Goal: Contribute content: Add original content to the website for others to see

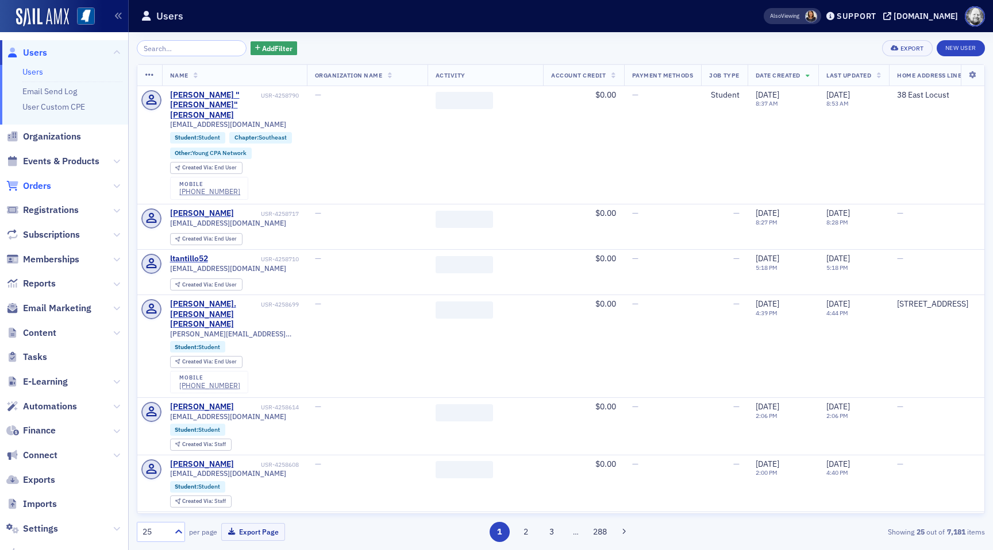
click at [43, 189] on span "Orders" at bounding box center [37, 186] width 28 height 13
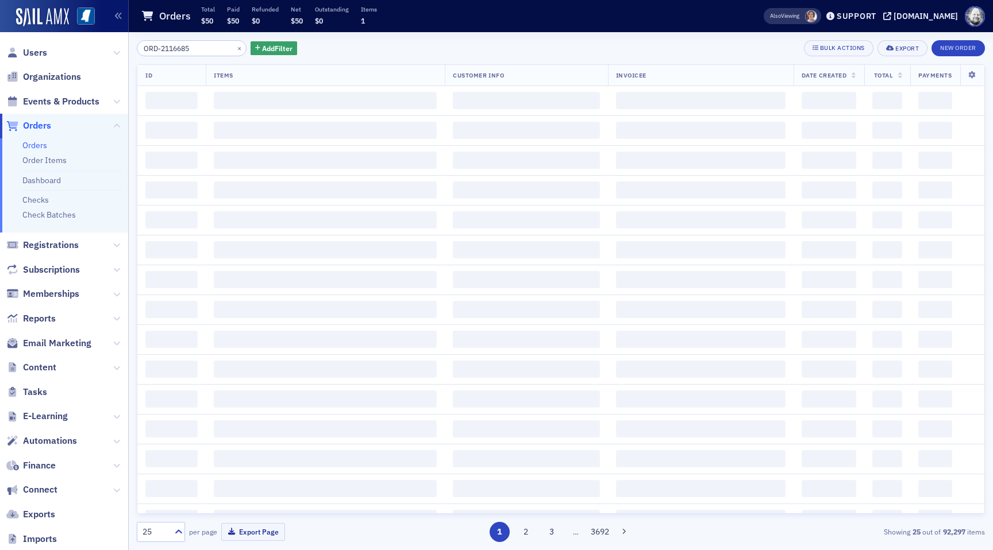
type input "ORD-2116685"
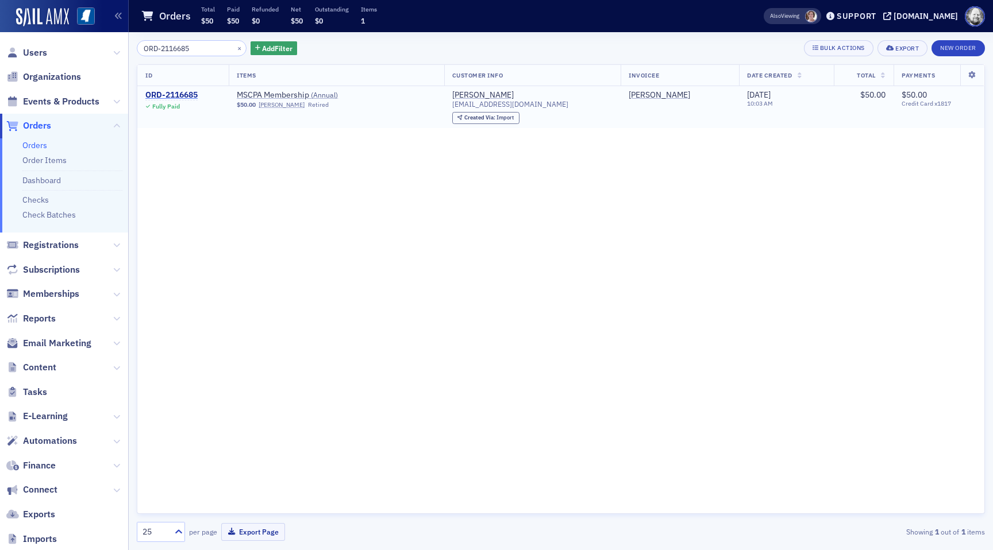
click at [179, 93] on div "ORD-2116685" at bounding box center [171, 95] width 52 height 10
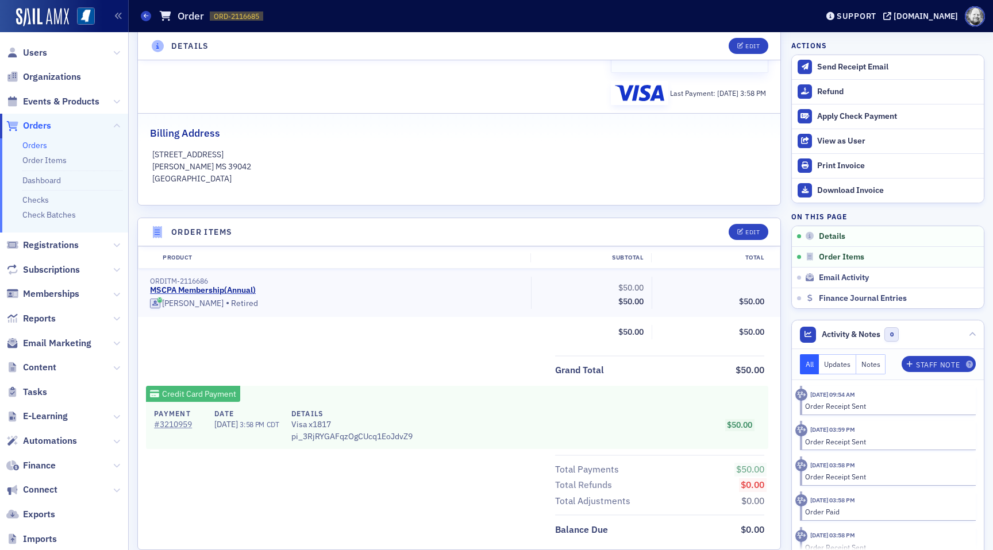
scroll to position [223, 0]
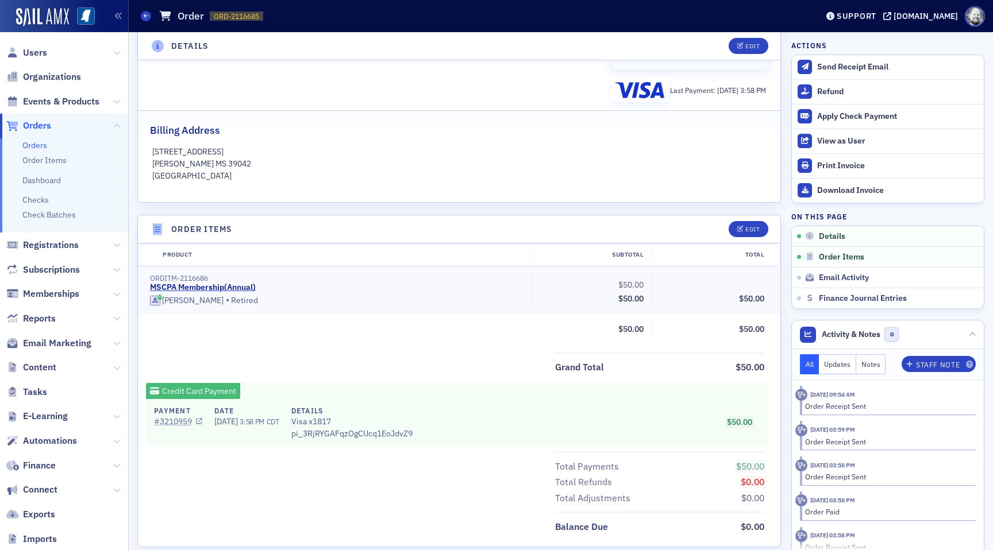
click at [172, 422] on link "# 3210959" at bounding box center [178, 422] width 48 height 12
click at [39, 147] on link "Orders" at bounding box center [34, 145] width 25 height 10
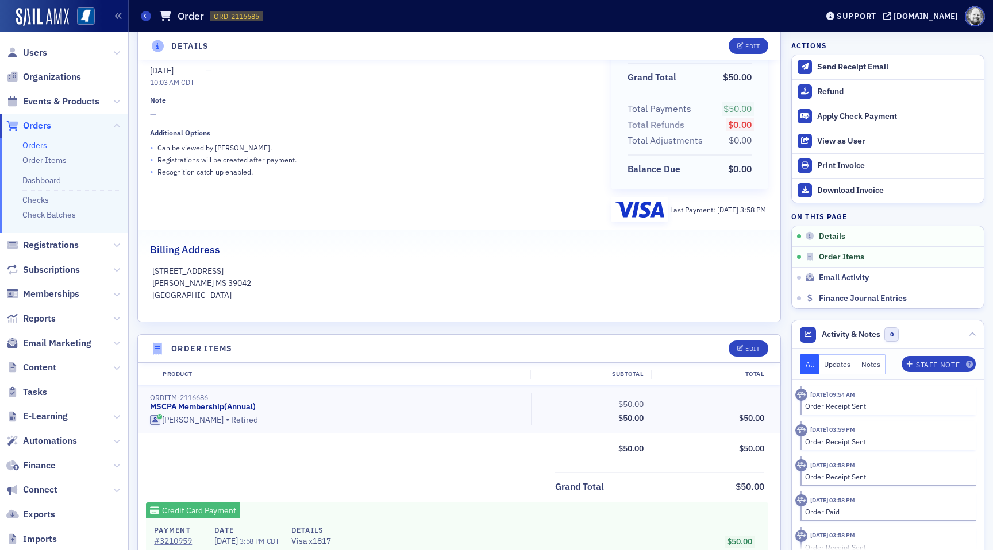
scroll to position [97, 0]
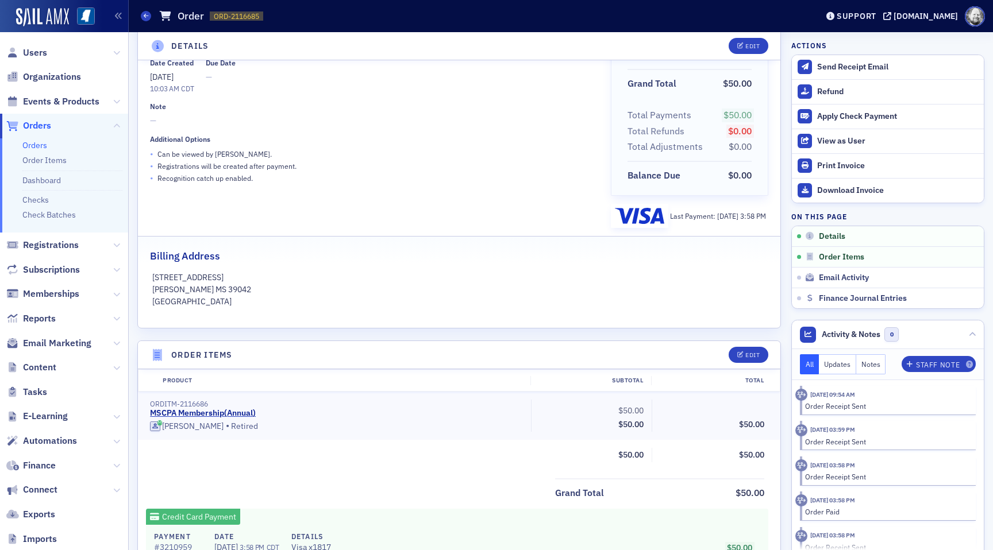
click at [36, 144] on link "Orders" at bounding box center [34, 145] width 25 height 10
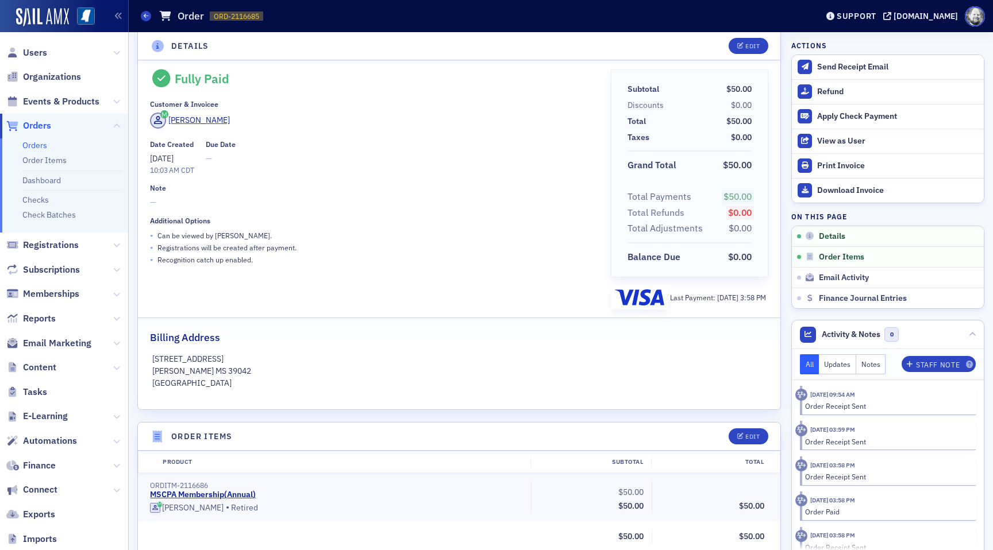
scroll to position [0, 0]
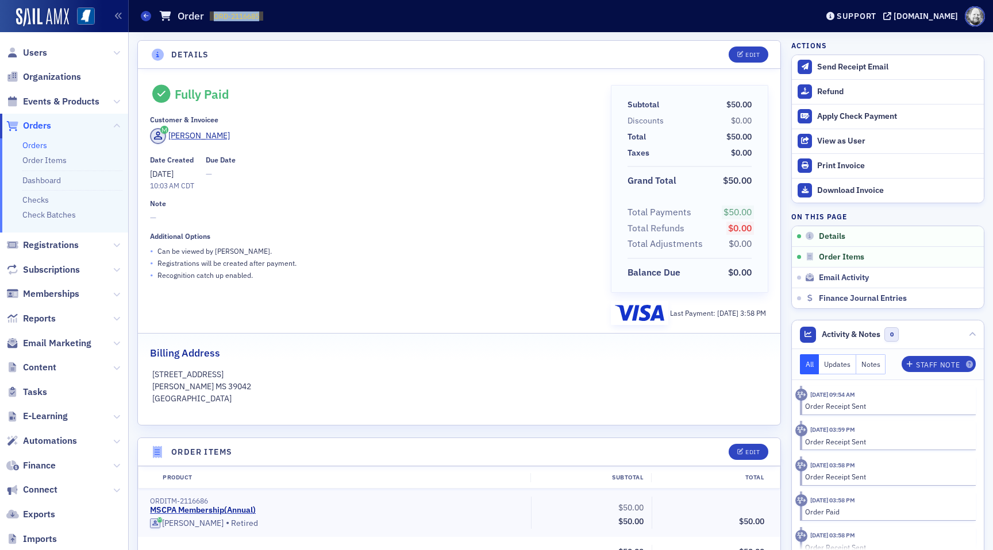
drag, startPoint x: 214, startPoint y: 17, endPoint x: 286, endPoint y: 20, distance: 72.5
click at [286, 20] on div "Orders Order ORD-2116685 2116685" at bounding box center [470, 16] width 659 height 22
copy span "ORD-2116685"
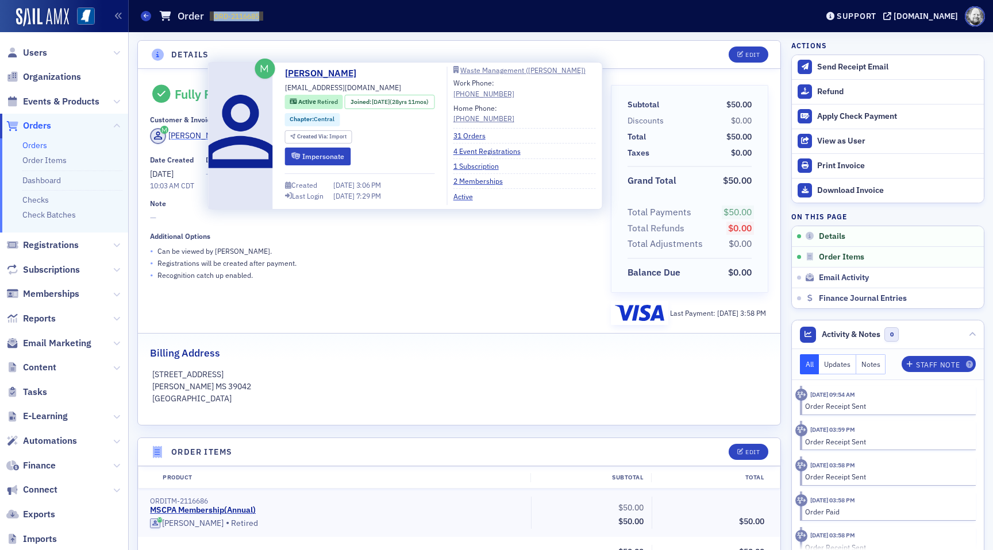
click at [187, 136] on div "Jimmy Cox" at bounding box center [198, 136] width 61 height 12
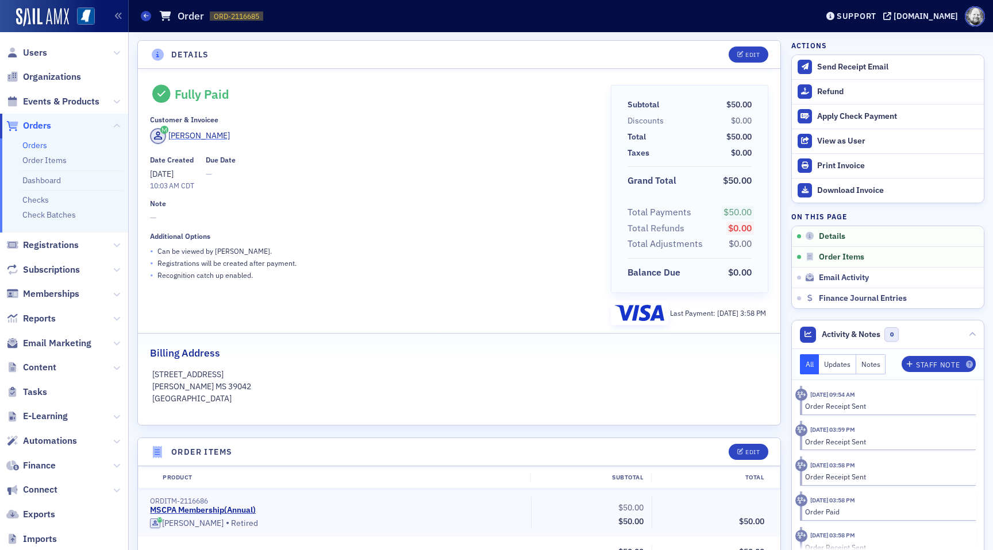
click at [190, 136] on div "Jimmy Cox" at bounding box center [198, 136] width 61 height 12
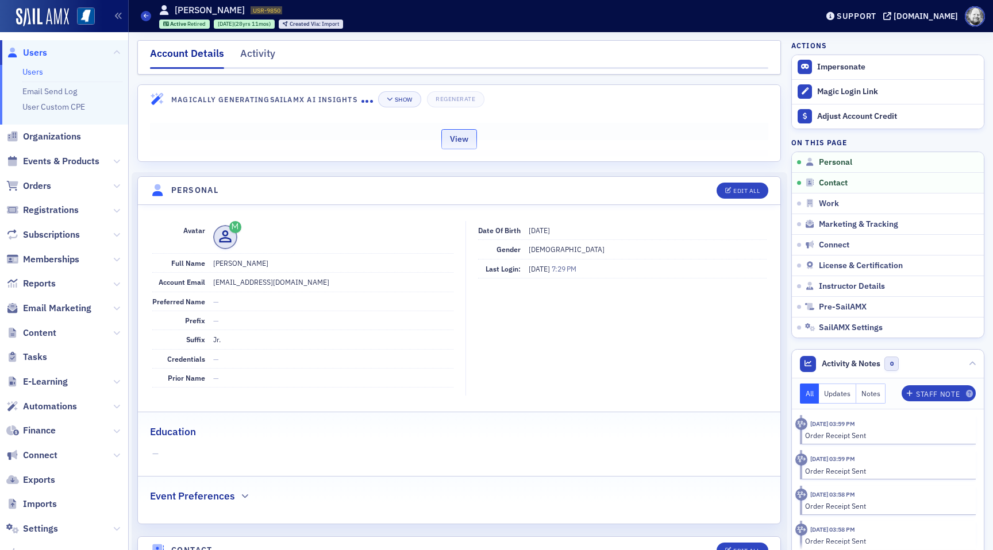
click at [465, 135] on button "View" at bounding box center [459, 139] width 36 height 20
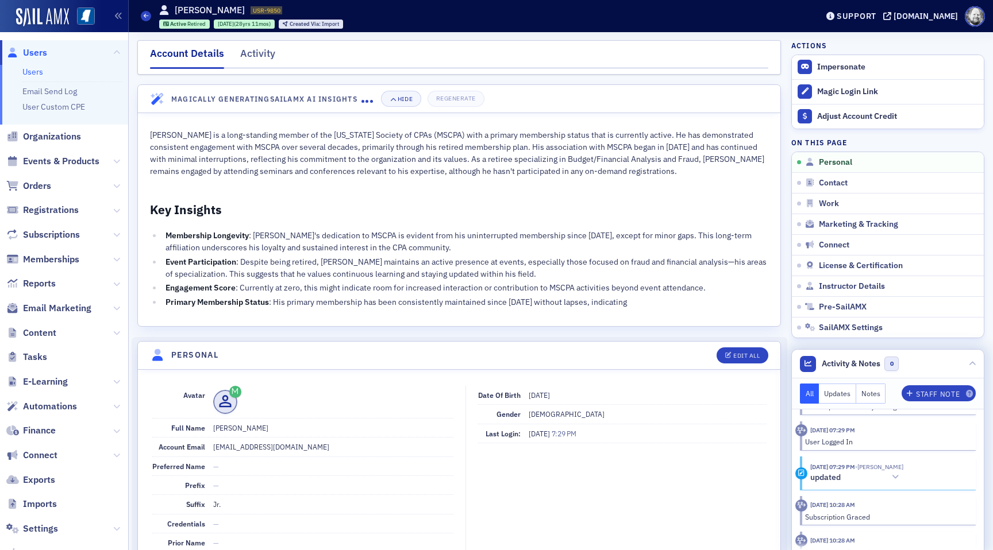
scroll to position [353, 0]
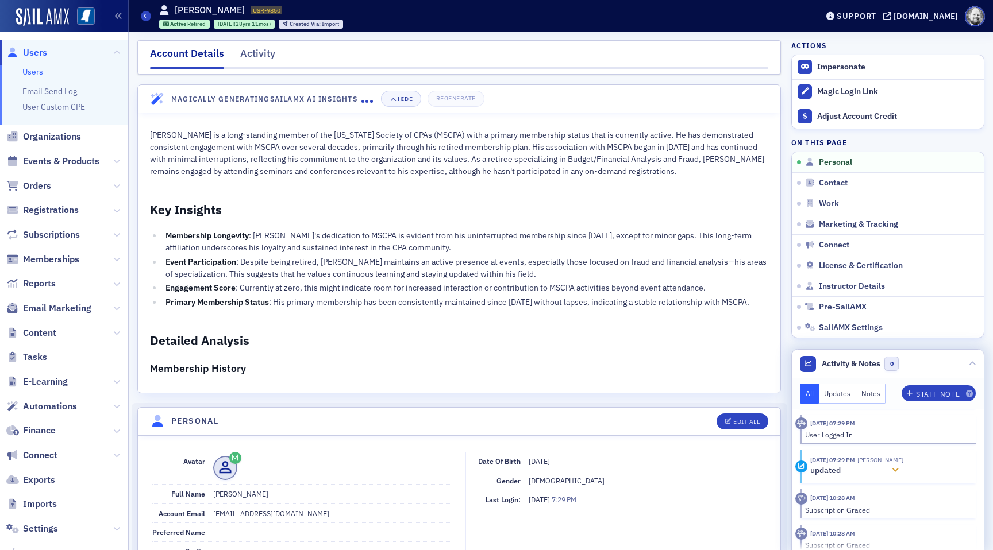
click at [899, 474] on div at bounding box center [895, 471] width 16 height 12
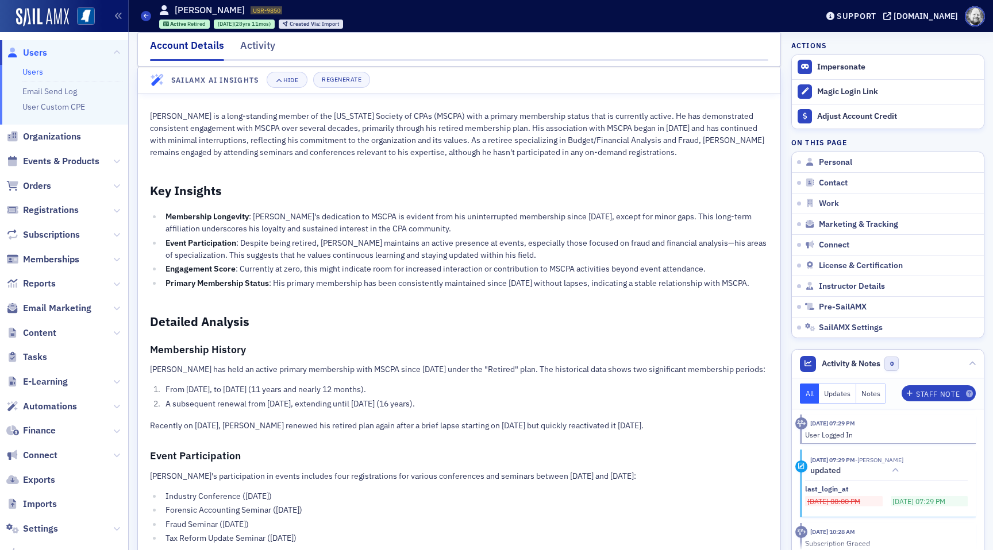
scroll to position [21, 0]
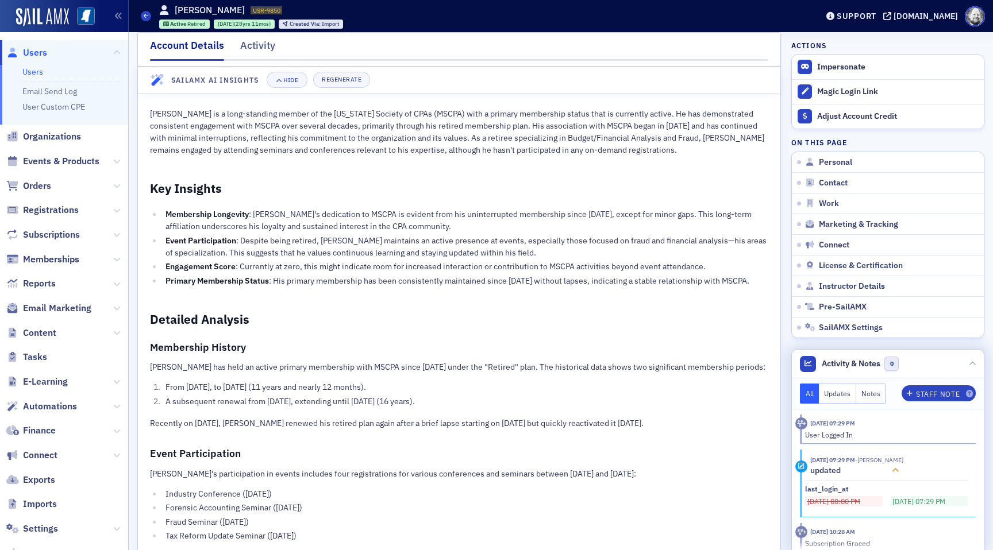
click at [891, 465] on div at bounding box center [895, 471] width 16 height 12
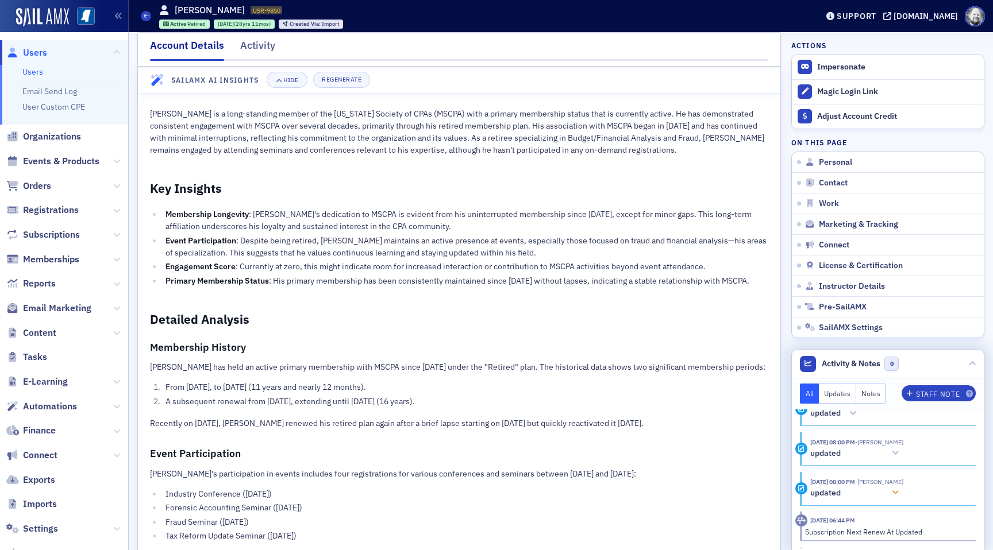
click at [897, 493] on icon at bounding box center [895, 493] width 7 height 8
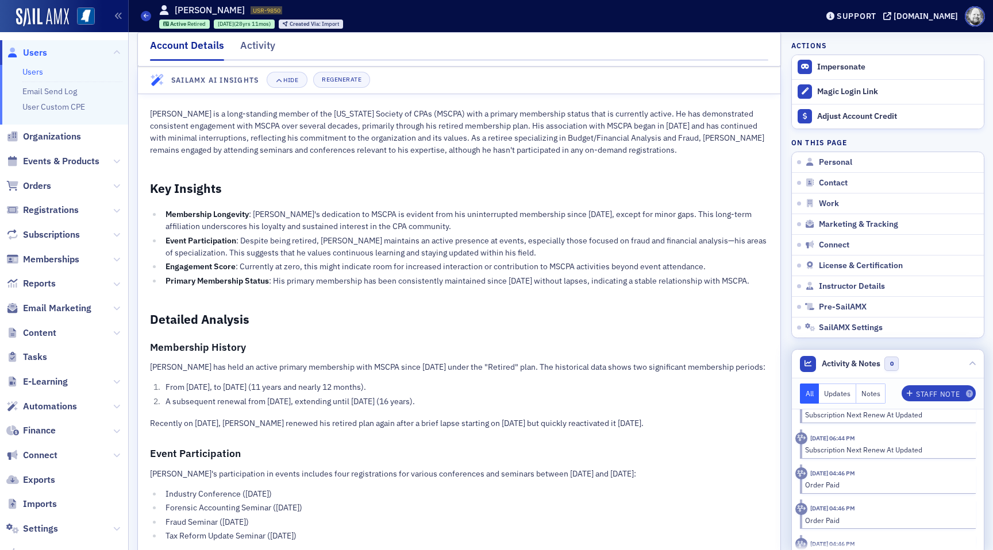
scroll to position [860, 0]
click at [966, 367] on header "Activity & Notes 0" at bounding box center [888, 364] width 192 height 29
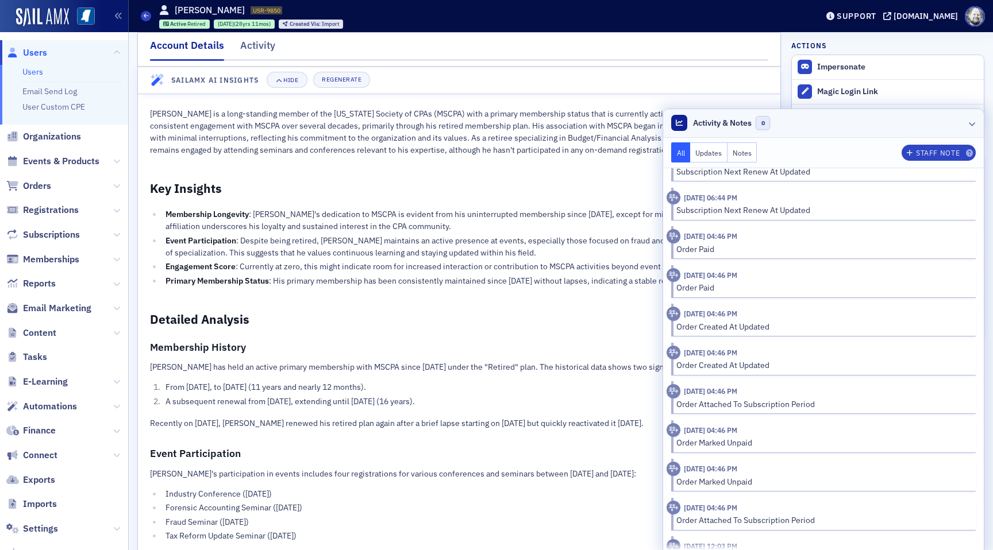
click at [973, 123] on icon at bounding box center [972, 123] width 7 height 7
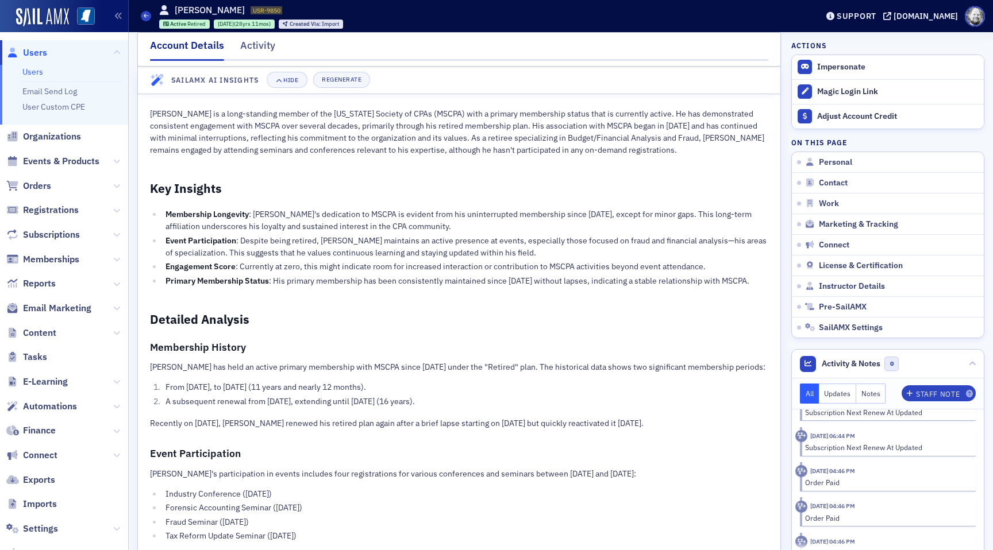
scroll to position [0, 0]
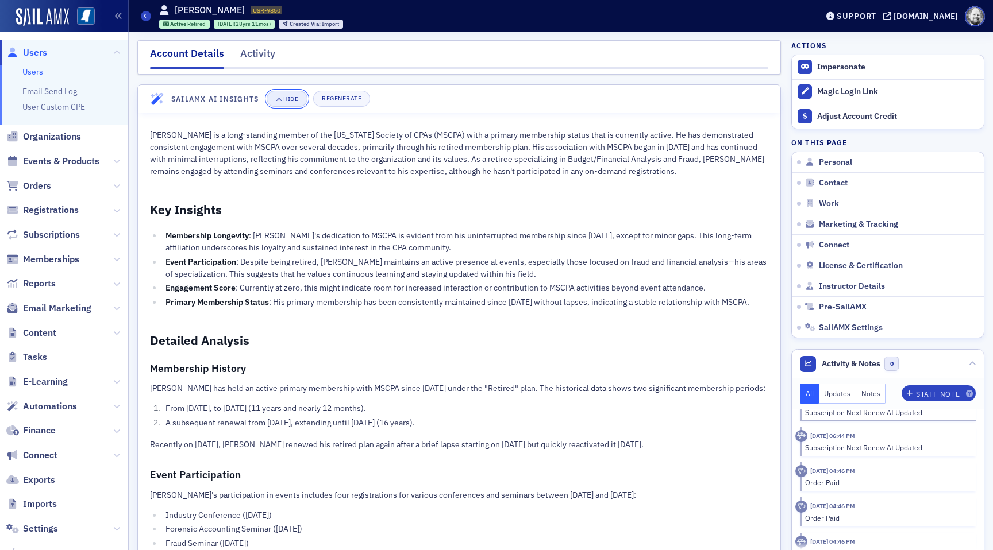
click at [290, 102] on div "Hide" at bounding box center [290, 99] width 15 height 6
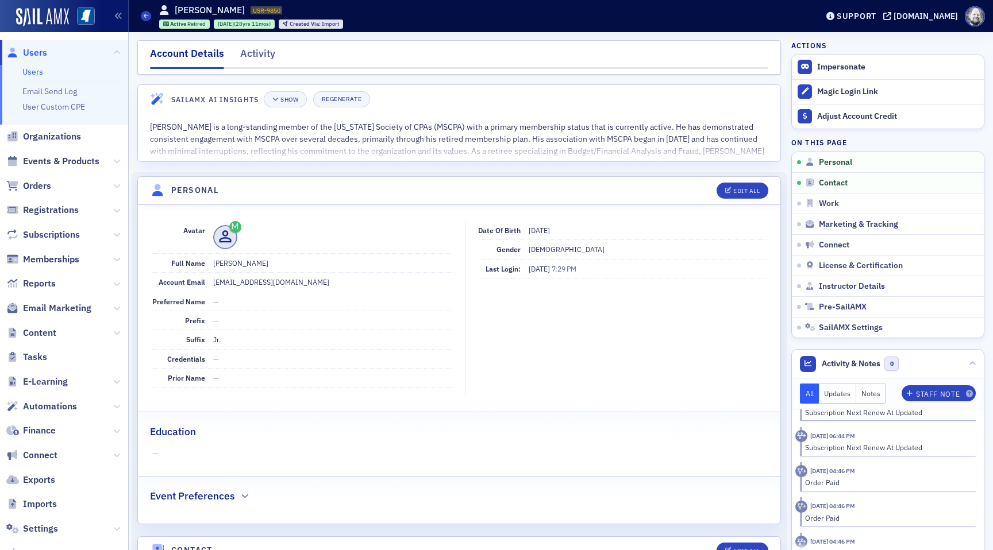
click at [44, 178] on span "Orders" at bounding box center [64, 186] width 128 height 25
click at [44, 181] on span "Orders" at bounding box center [37, 186] width 28 height 13
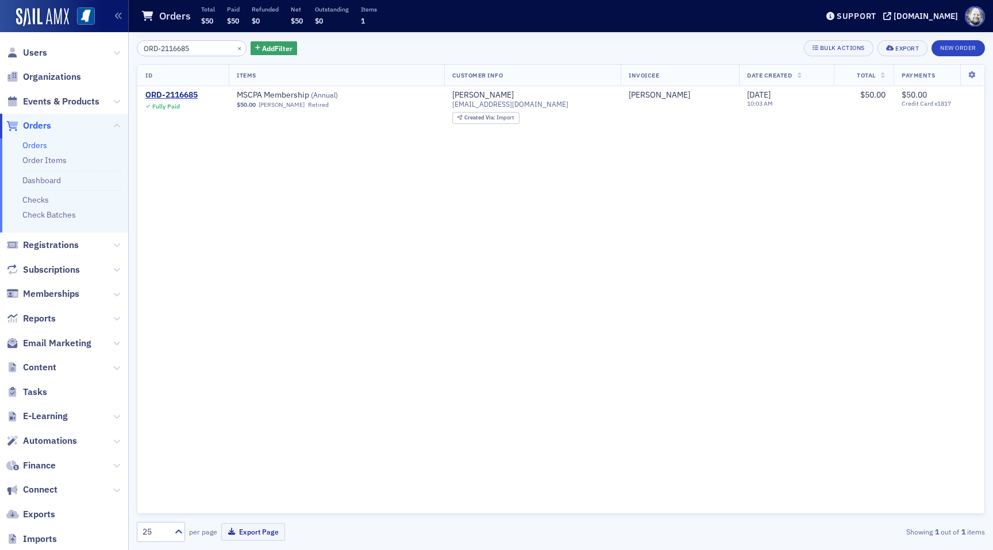
type input "ORD-2116685ORD-4243554"
type input "ORD-4243554"
click at [181, 95] on div "ORD-4243554" at bounding box center [171, 95] width 52 height 10
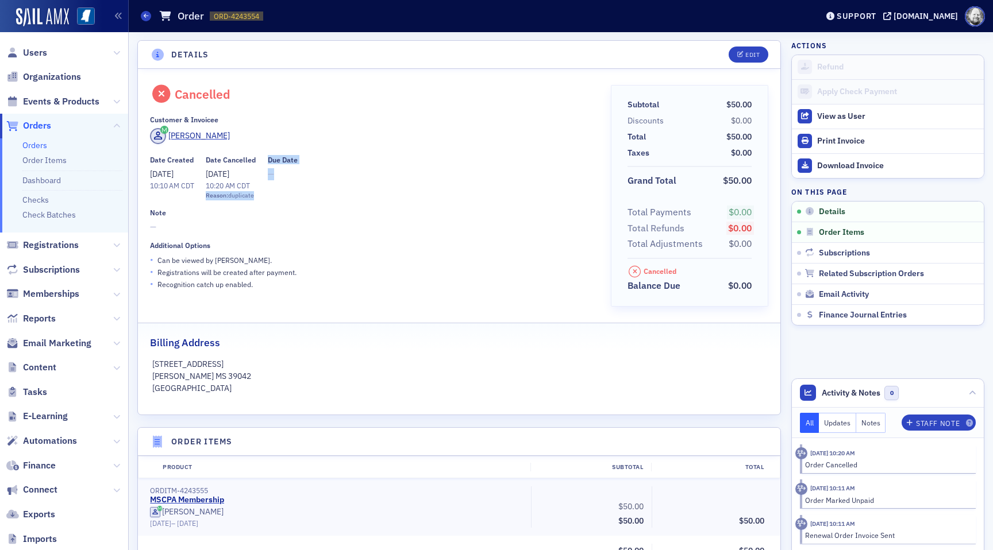
drag, startPoint x: 205, startPoint y: 194, endPoint x: 276, endPoint y: 194, distance: 70.7
click at [276, 194] on div "Date Created 8/19/2025 10:10 AM CDT Date Cancelled 8/19/2025 10:20 AM CDT Reaso…" at bounding box center [372, 178] width 444 height 45
click at [387, 232] on span "—" at bounding box center [372, 227] width 444 height 12
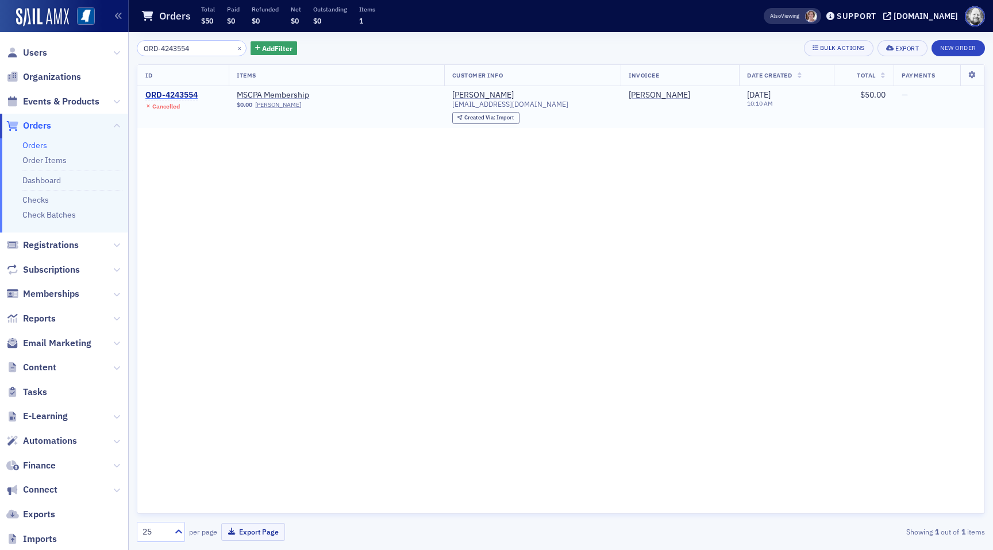
type input "ORD-4243554"
click at [178, 95] on div "ORD-4243554" at bounding box center [171, 95] width 52 height 10
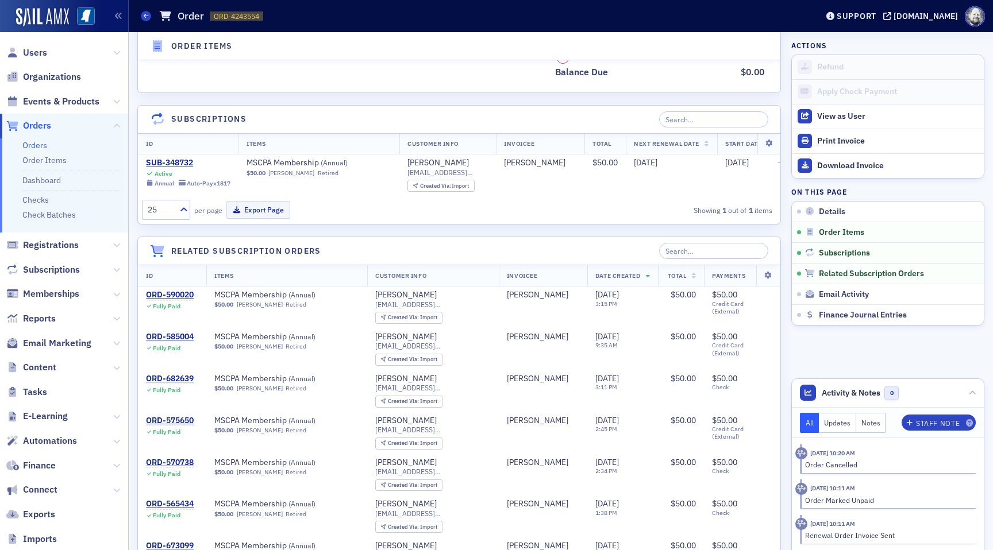
scroll to position [629, 0]
click at [180, 160] on div "SUB-348732" at bounding box center [188, 162] width 84 height 10
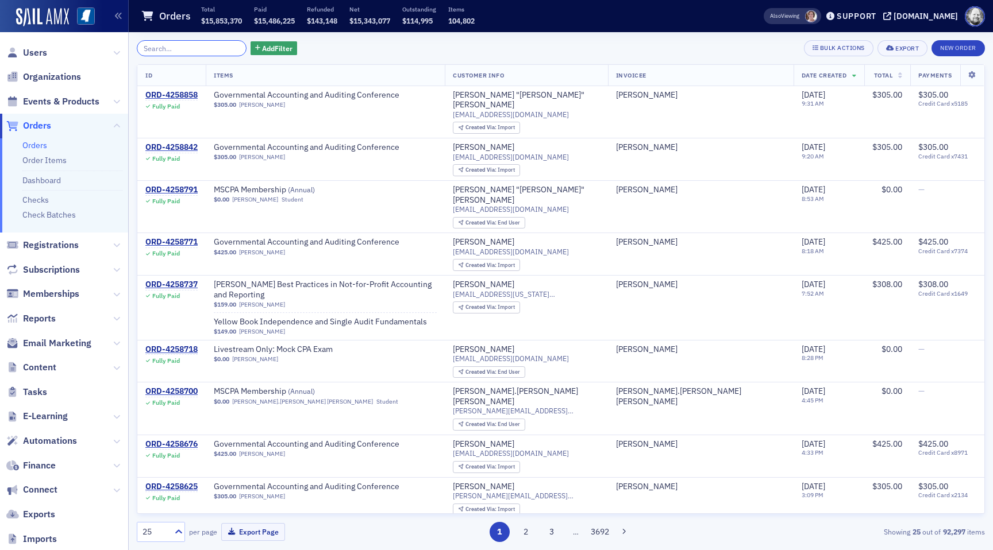
click at [173, 48] on input "search" at bounding box center [192, 48] width 110 height 16
paste input "ORD-4243554"
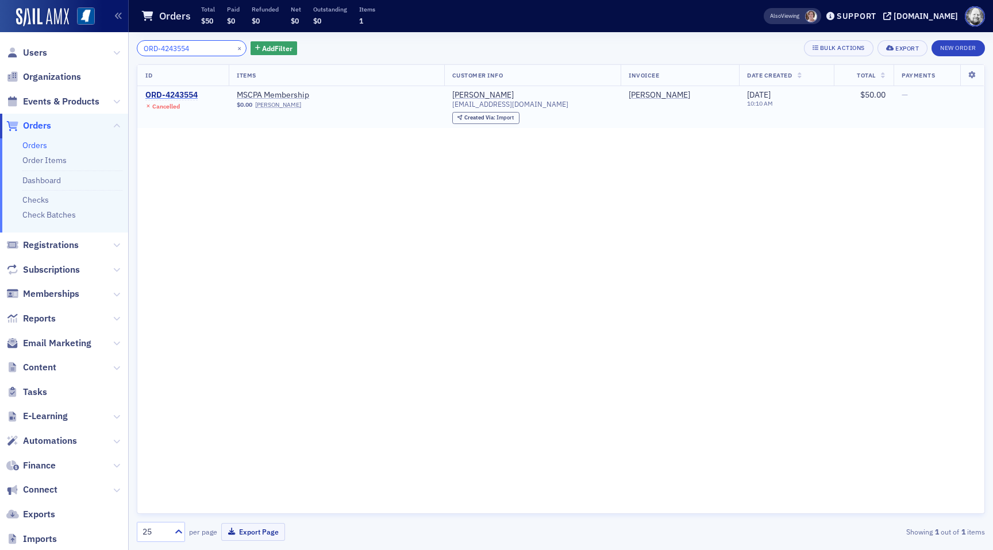
type input "ORD-4243554"
click at [174, 93] on div "ORD-4243554" at bounding box center [171, 95] width 52 height 10
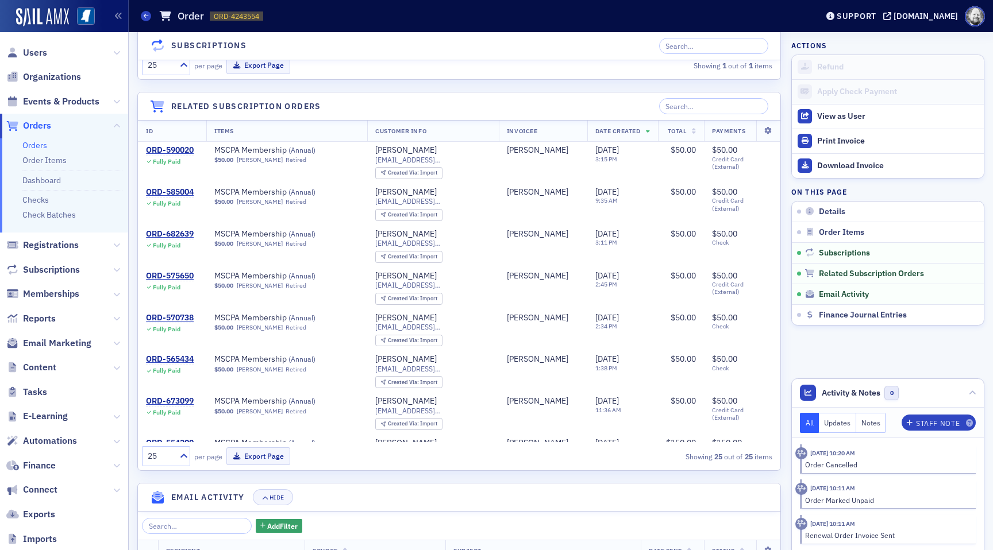
scroll to position [922, 0]
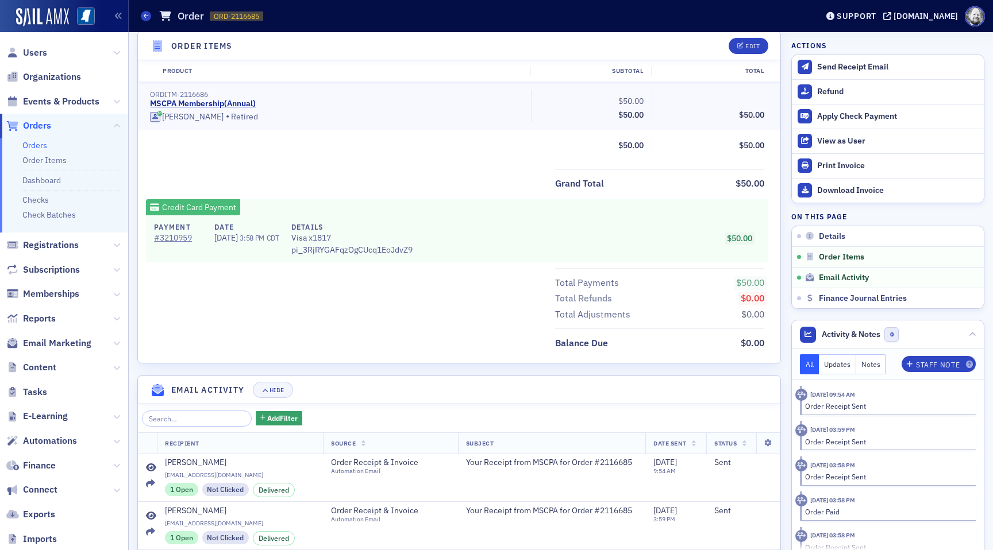
scroll to position [407, 0]
drag, startPoint x: 309, startPoint y: 249, endPoint x: 433, endPoint y: 257, distance: 123.8
click at [433, 257] on div "Payment # 3210959 Date 7/10/2025 3:58 PM CDT Details Visa x1817 pi_3RjRYGAFqzOg…" at bounding box center [457, 238] width 622 height 47
copy div "pi_3RjRYGAFqzOgCUcq1EoJdvZ9"
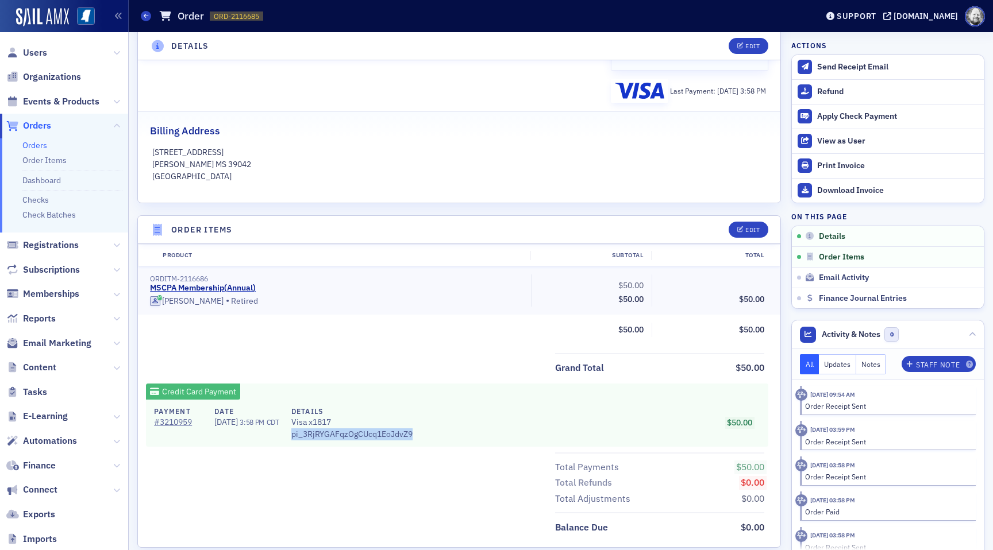
scroll to position [222, 0]
click at [241, 287] on link "MSCPA Membership ( Annual )" at bounding box center [203, 289] width 106 height 10
click at [177, 307] on div "[PERSON_NAME]" at bounding box center [192, 302] width 61 height 10
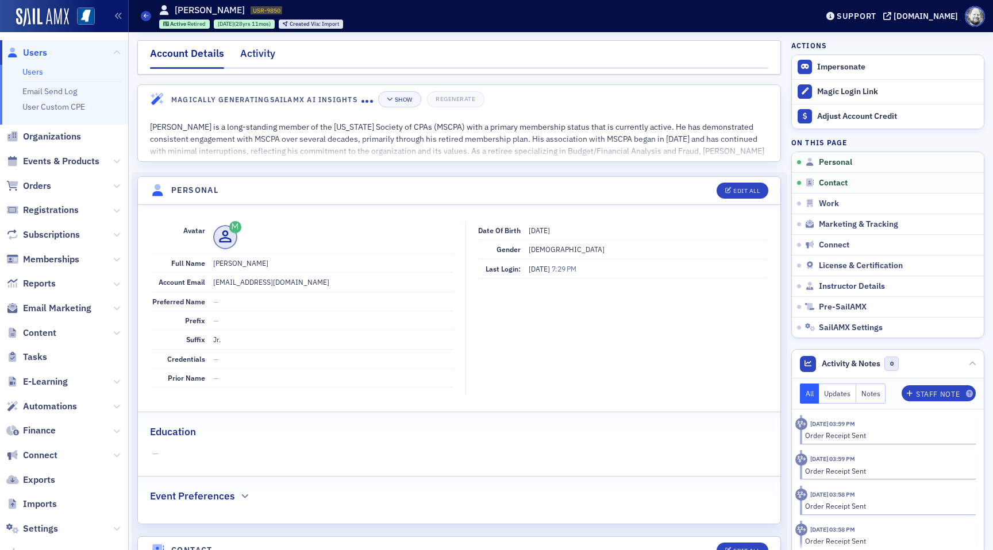
click at [248, 46] on div "Activity" at bounding box center [257, 56] width 35 height 21
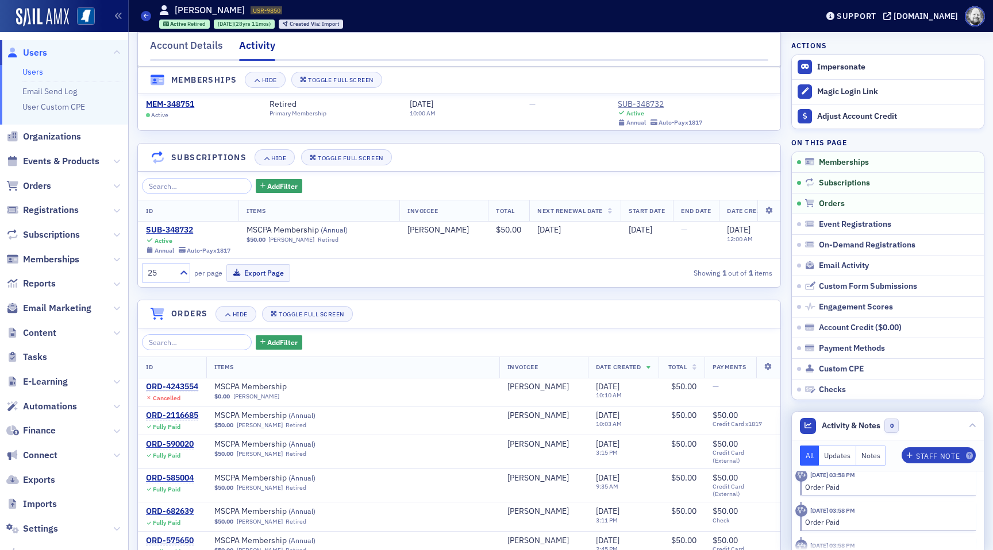
scroll to position [225, 0]
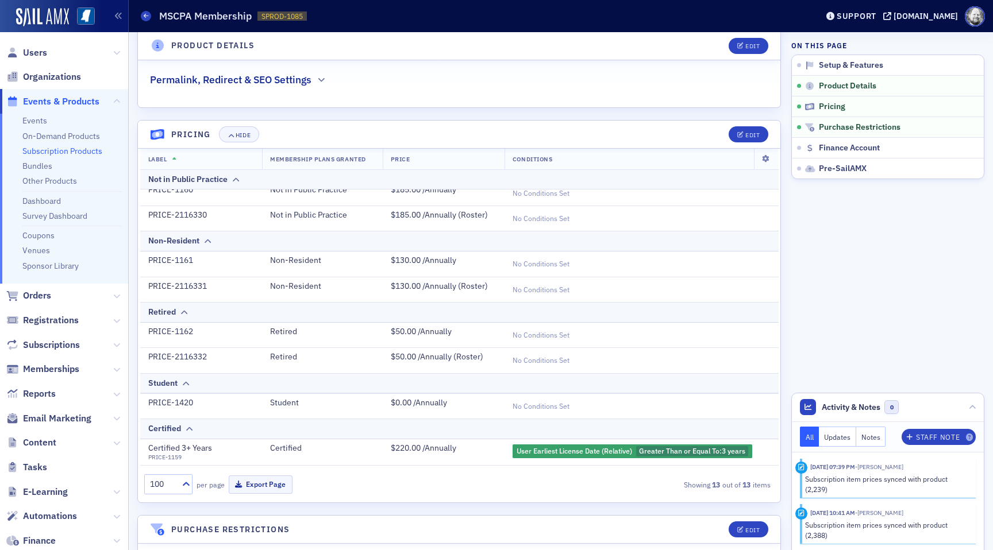
scroll to position [153, 0]
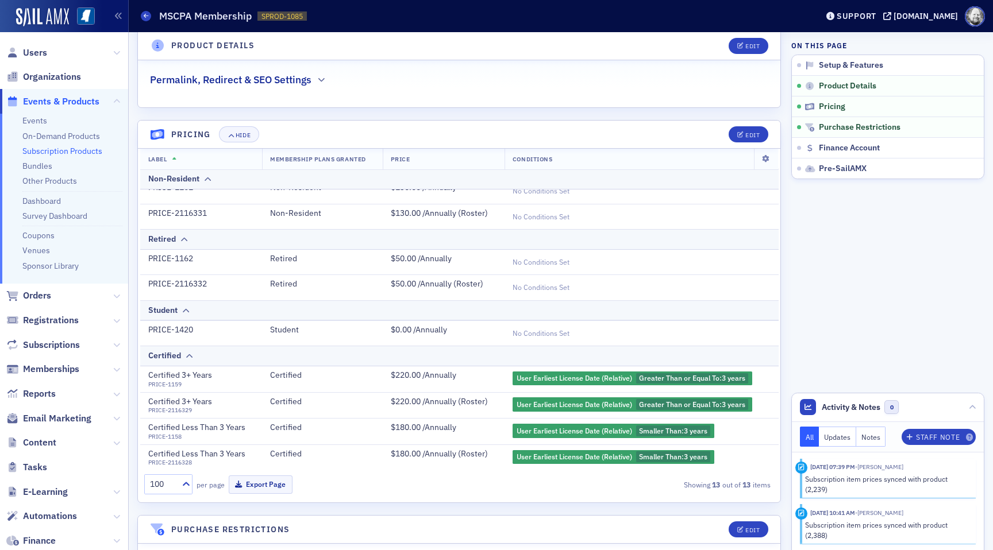
click at [207, 69] on div "Permalink, Redirect & SEO Settings" at bounding box center [459, 73] width 618 height 27
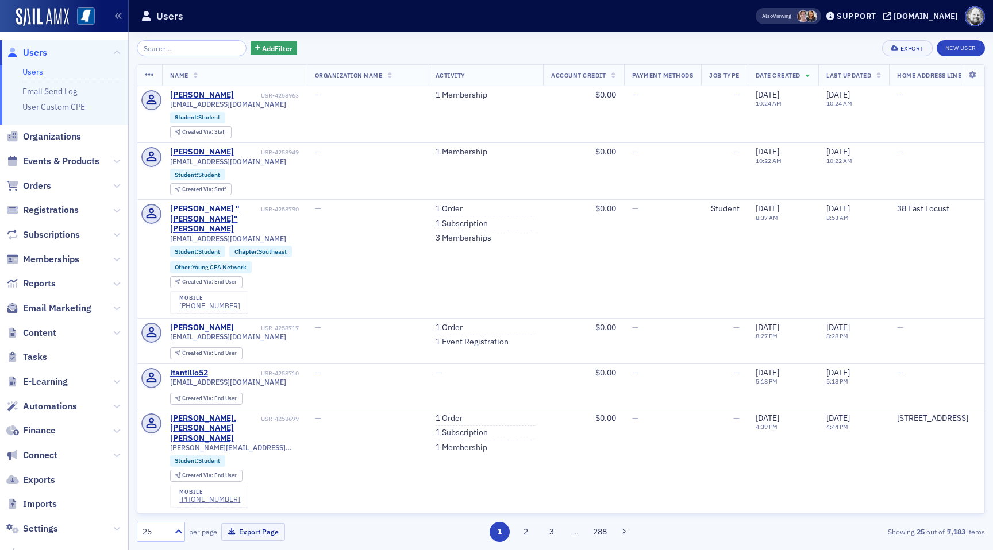
click at [49, 153] on span "Events & Products" at bounding box center [64, 161] width 128 height 25
click at [49, 157] on span "Events & Products" at bounding box center [61, 161] width 76 height 13
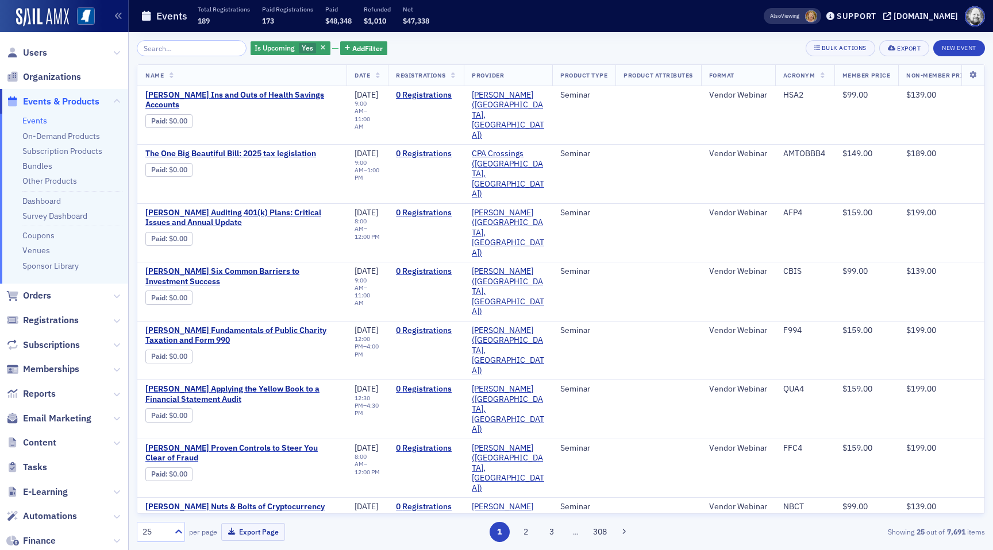
click at [185, 50] on input "search" at bounding box center [192, 48] width 110 height 16
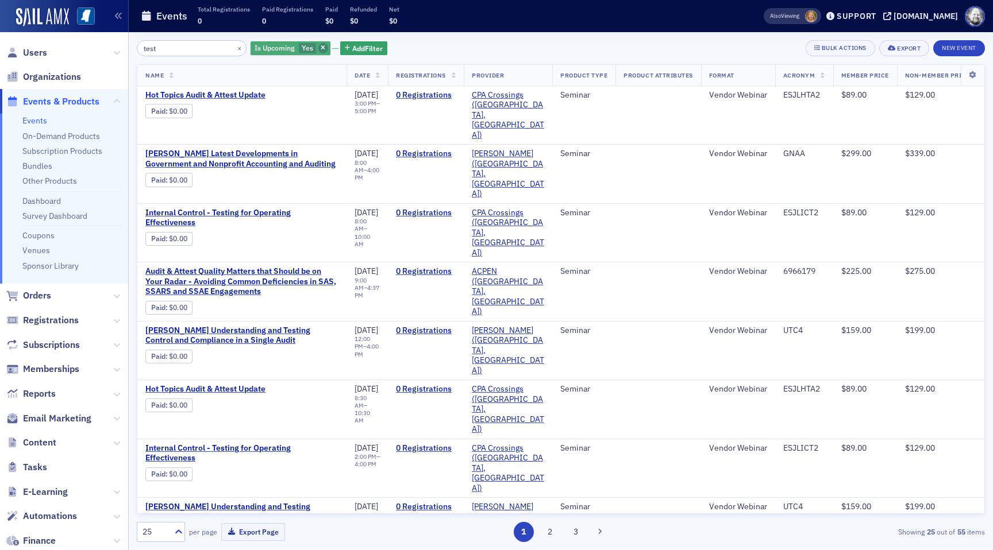
type input "test"
click at [321, 45] on icon "button" at bounding box center [323, 48] width 5 height 6
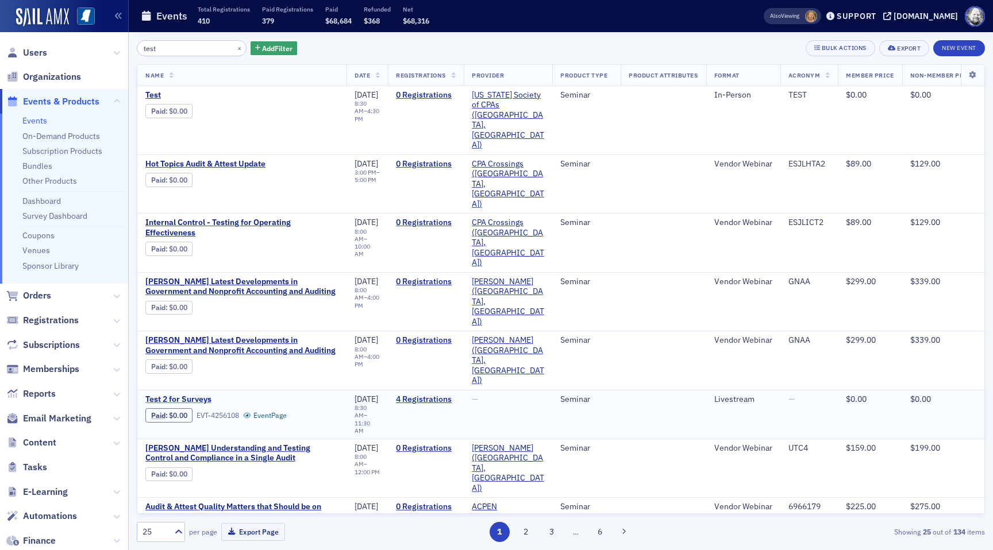
click at [191, 395] on span "Test 2 for Surveys" at bounding box center [241, 400] width 193 height 10
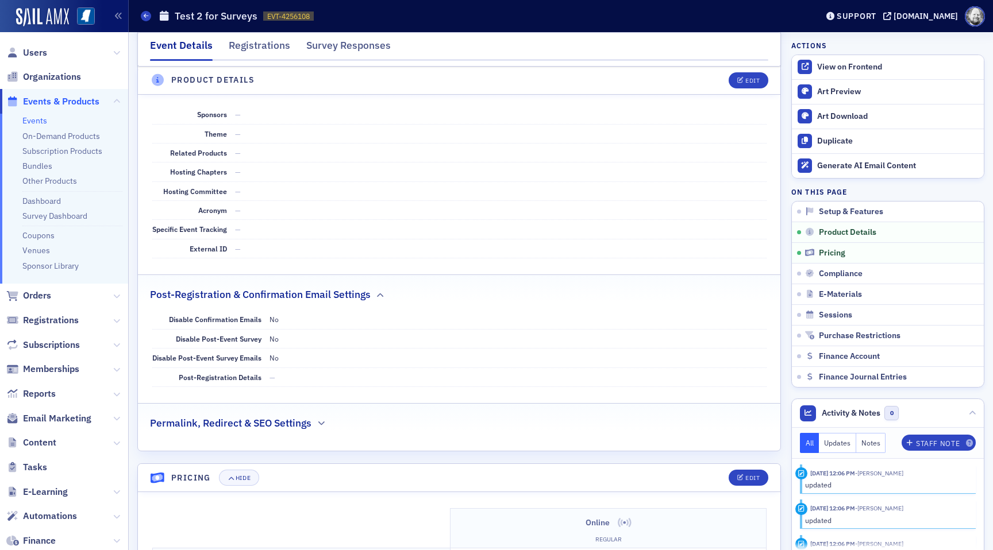
scroll to position [627, 0]
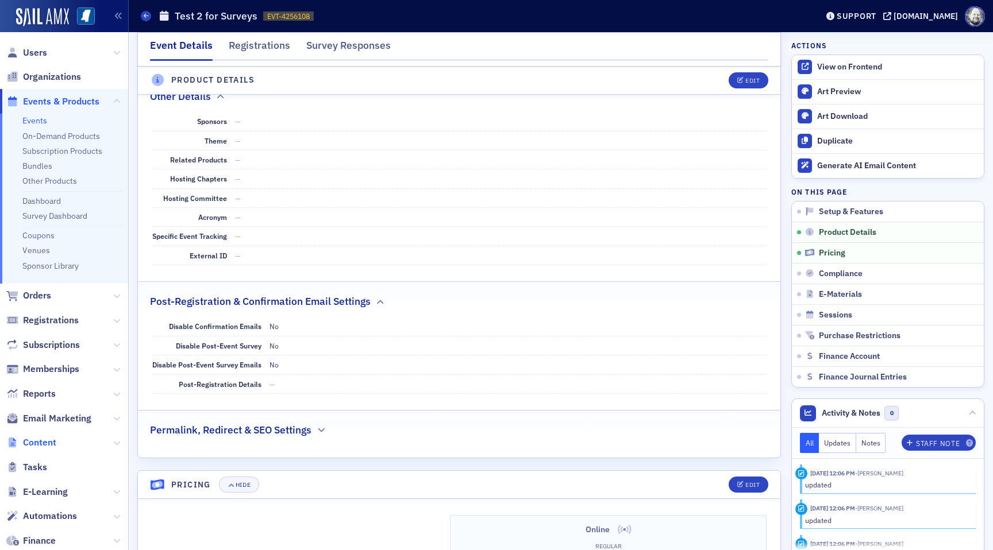
click at [37, 447] on span "Content" at bounding box center [39, 443] width 33 height 13
click at [739, 81] on icon "button" at bounding box center [740, 81] width 7 height 6
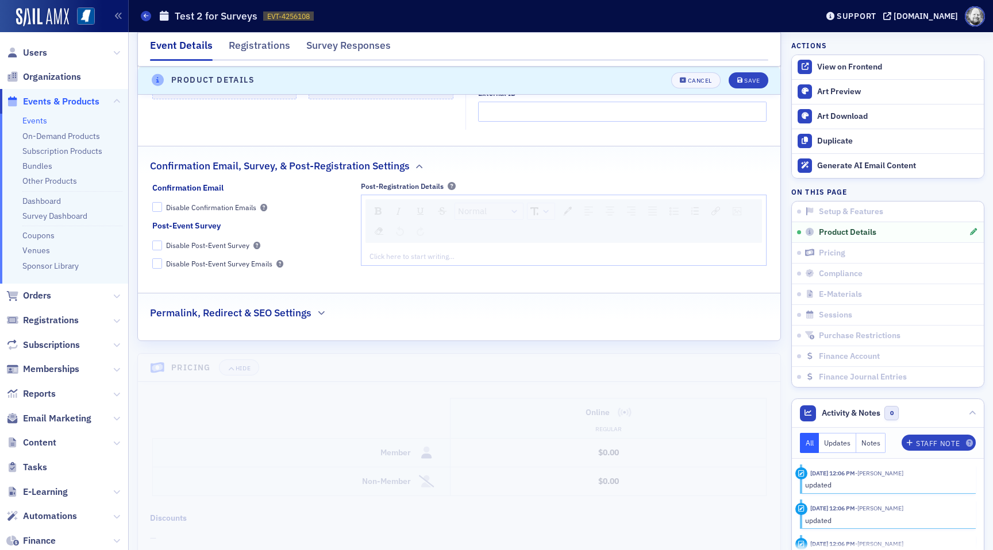
scroll to position [1019, 0]
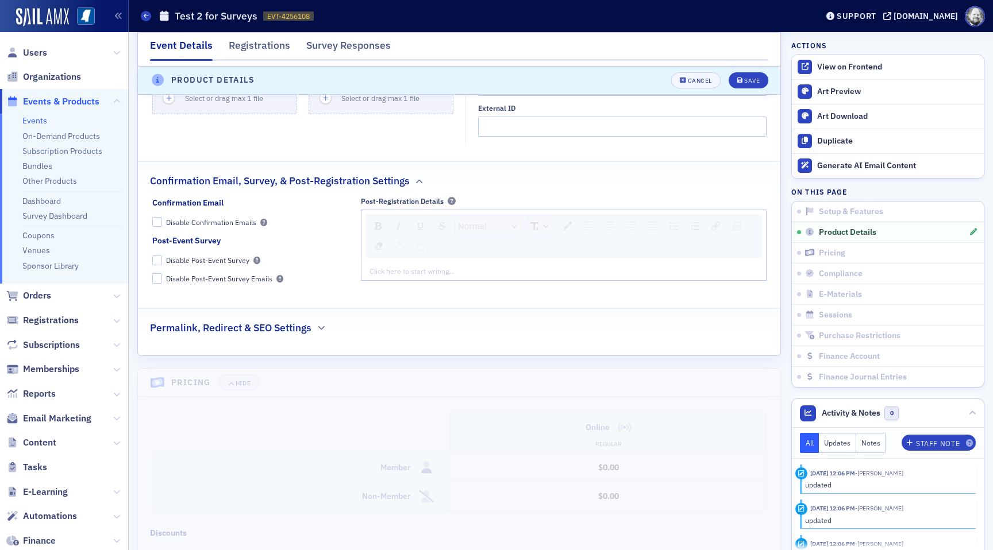
click at [418, 273] on div "rdw-editor" at bounding box center [564, 271] width 388 height 10
click at [718, 229] on img "rdw-link-control" at bounding box center [715, 226] width 9 height 9
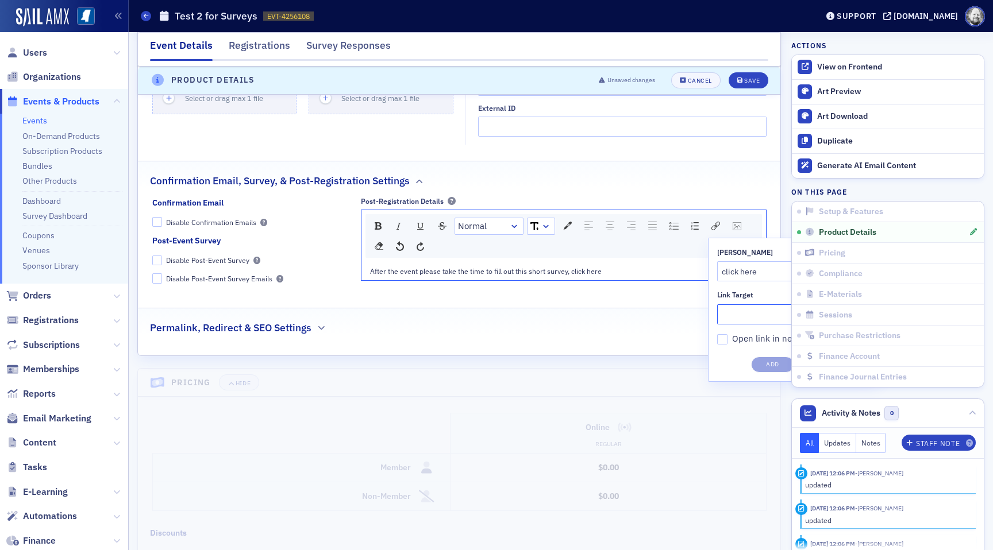
click at [741, 322] on input "Link Target" at bounding box center [794, 315] width 154 height 20
paste input "https://ms-cpa.org/form/1f083515-a6c4-676c-8bc8-fe09ba12b585"
type input "https://ms-cpa.org/form/1f083515-a6c4-676c-8bc8-fe09ba12b585"
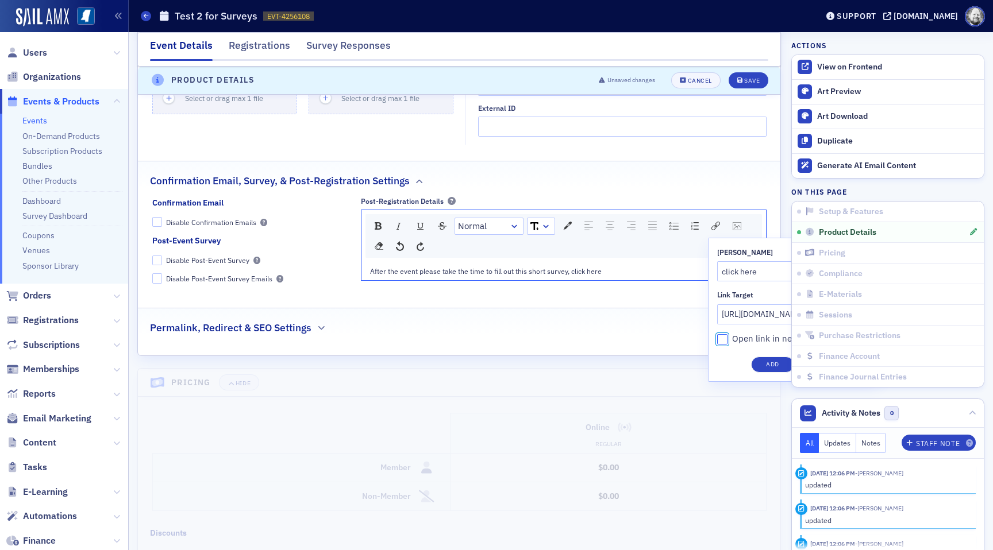
click at [723, 342] on input "Open link in new window" at bounding box center [722, 339] width 10 height 10
checkbox input "true"
click at [770, 361] on button "Add" at bounding box center [772, 365] width 43 height 16
click at [746, 78] on div "Save" at bounding box center [752, 81] width 16 height 6
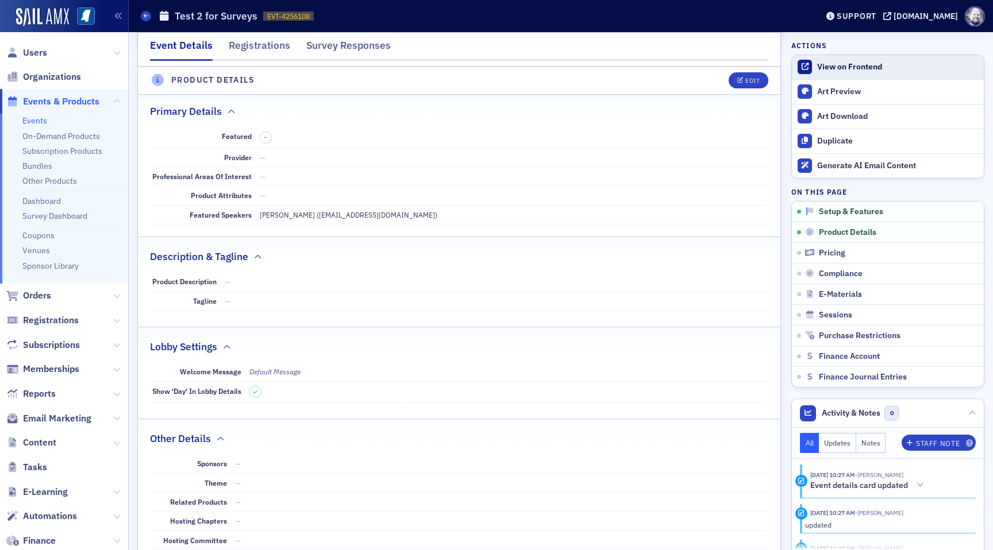
scroll to position [278, 0]
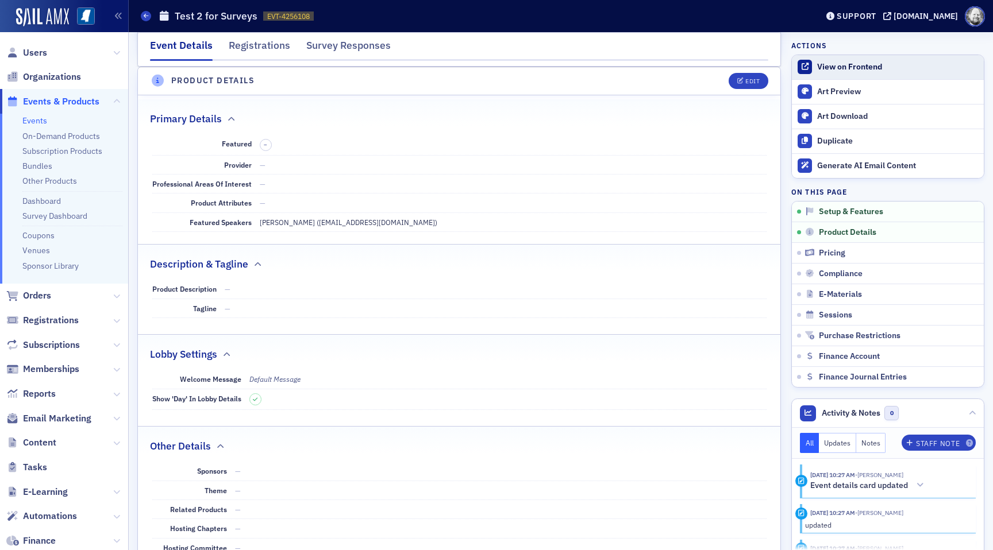
click at [827, 65] on div "View on Frontend" at bounding box center [897, 67] width 161 height 10
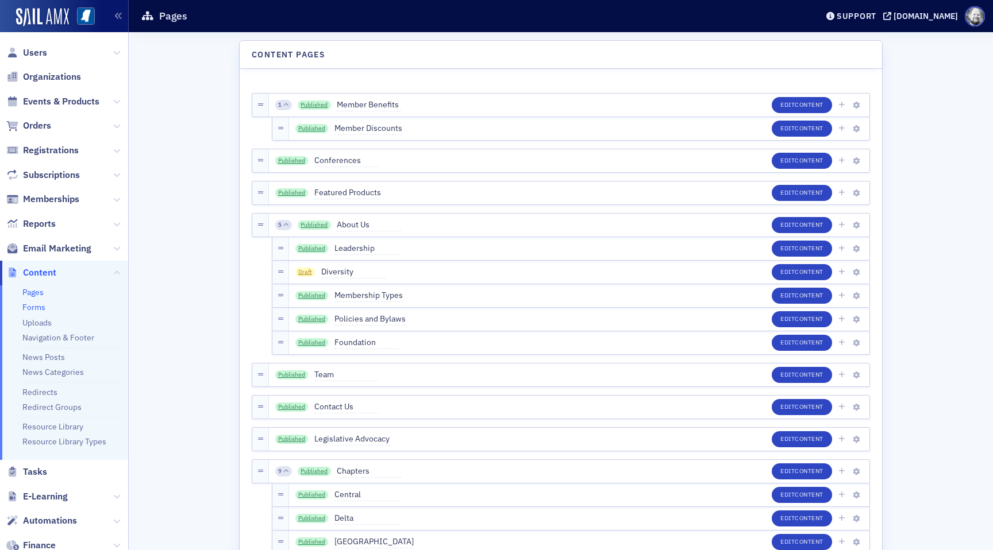
click at [31, 309] on link "Forms" at bounding box center [33, 307] width 23 height 10
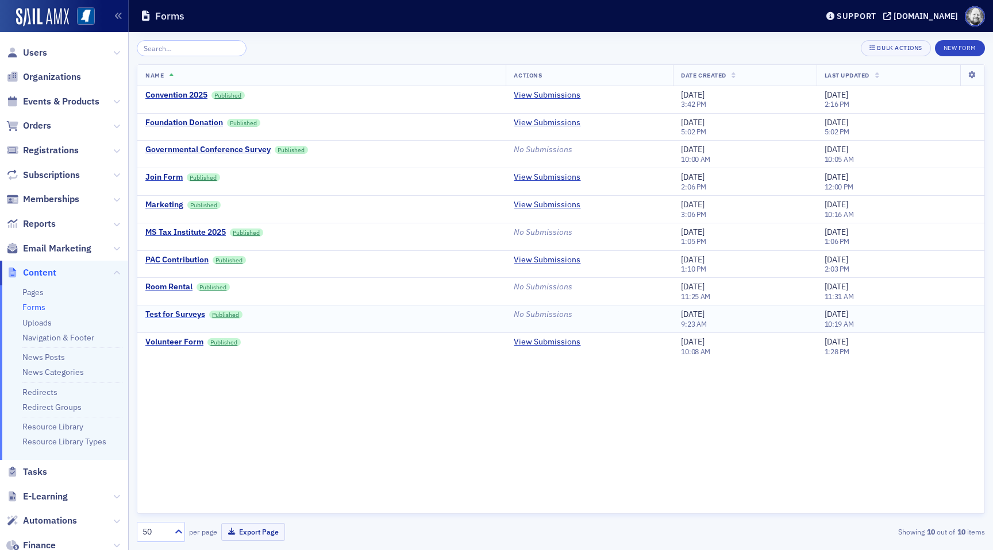
click at [185, 313] on div "Test for Surveys" at bounding box center [175, 315] width 60 height 10
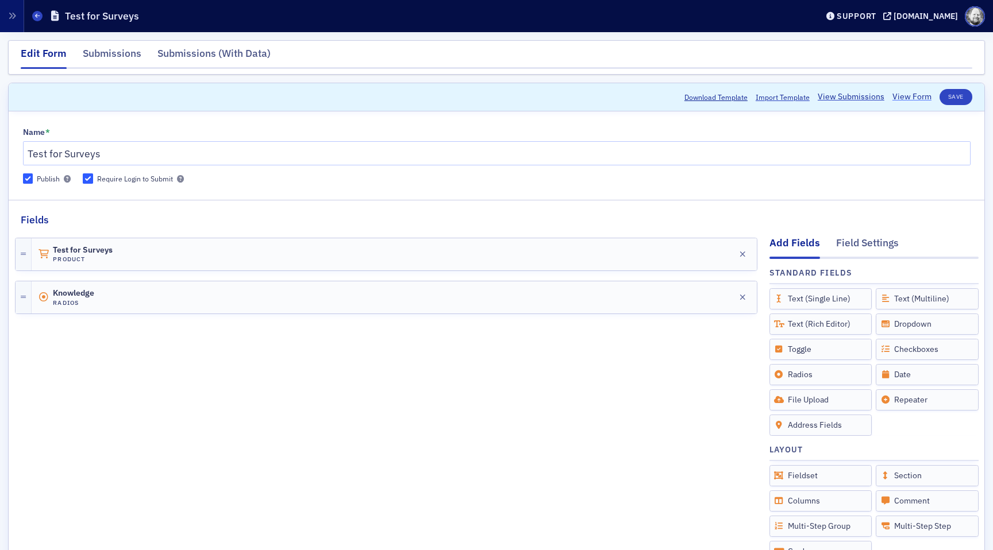
click at [908, 95] on link "View Form" at bounding box center [911, 97] width 39 height 12
